Goal: Navigation & Orientation: Find specific page/section

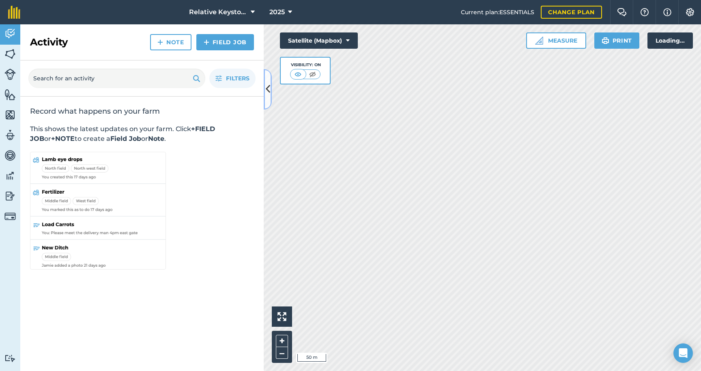
click at [267, 91] on icon at bounding box center [268, 89] width 4 height 14
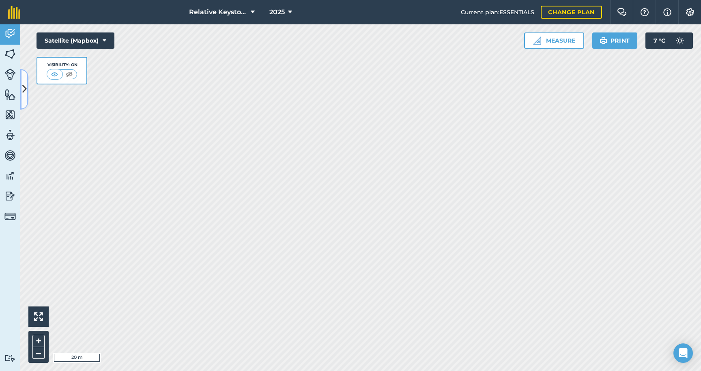
click at [24, 98] on button at bounding box center [24, 89] width 8 height 41
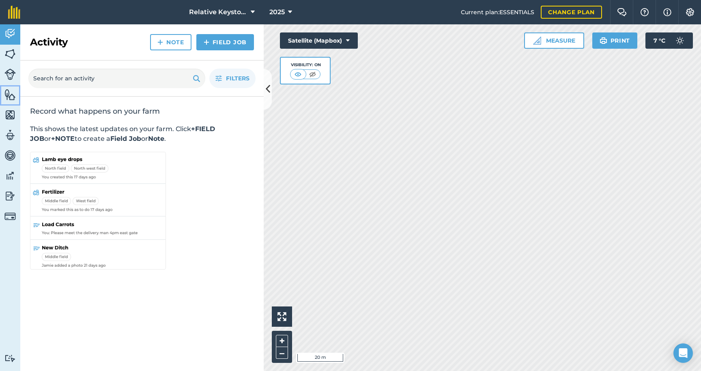
click at [12, 99] on img at bounding box center [9, 94] width 11 height 12
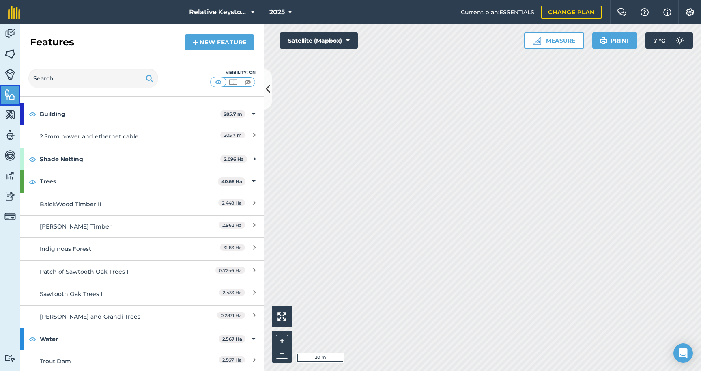
scroll to position [20, 0]
click at [12, 113] on img at bounding box center [9, 115] width 11 height 12
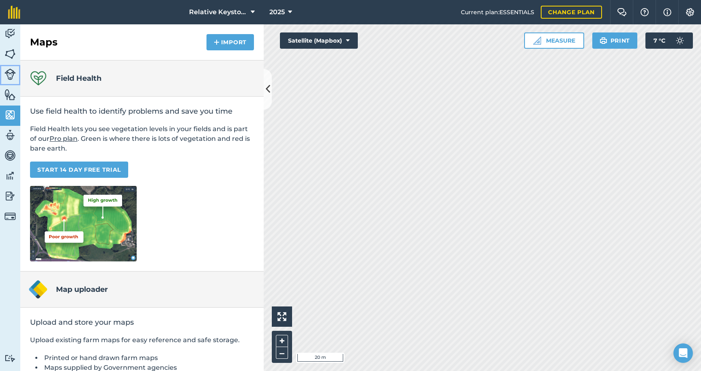
click at [10, 79] on img at bounding box center [9, 74] width 11 height 11
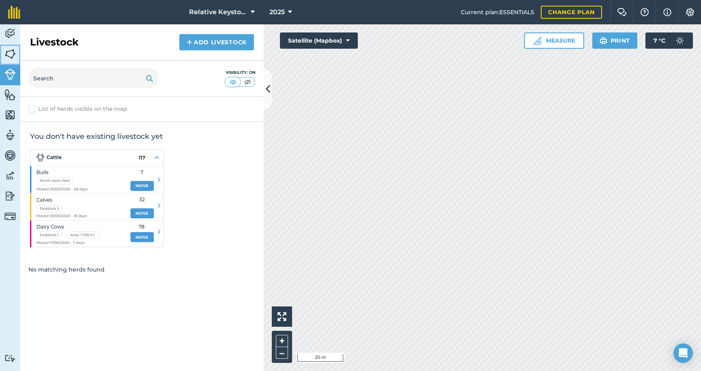
click at [10, 63] on link "Fields" at bounding box center [10, 55] width 20 height 20
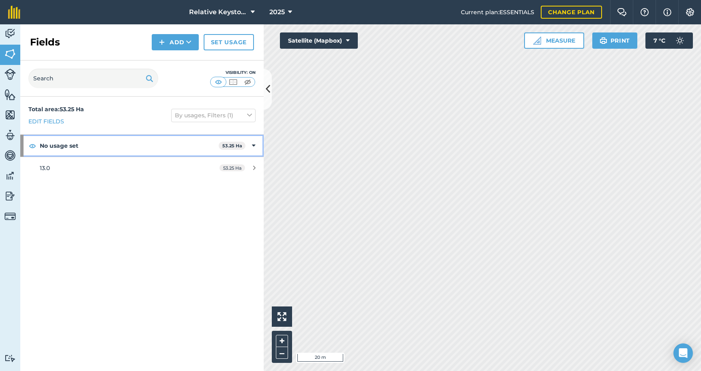
click at [254, 146] on icon at bounding box center [254, 145] width 4 height 9
click at [254, 146] on icon at bounding box center [254, 145] width 2 height 9
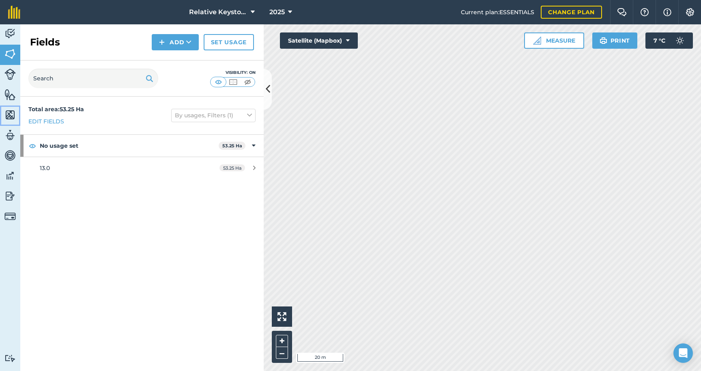
click at [17, 118] on link "Maps" at bounding box center [10, 115] width 20 height 20
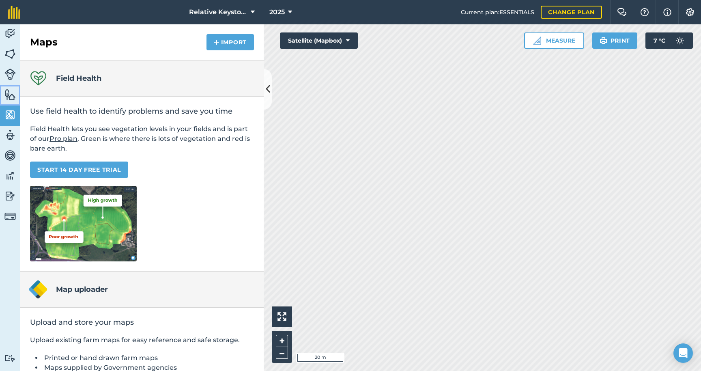
click at [12, 97] on img at bounding box center [9, 94] width 11 height 12
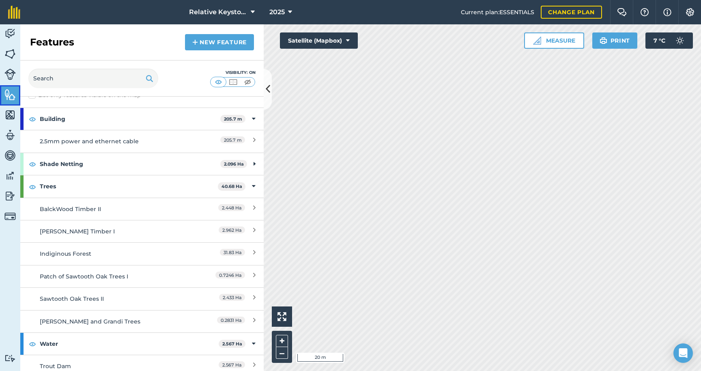
scroll to position [14, 0]
click at [106, 161] on strong "Shade Netting" at bounding box center [130, 163] width 180 height 22
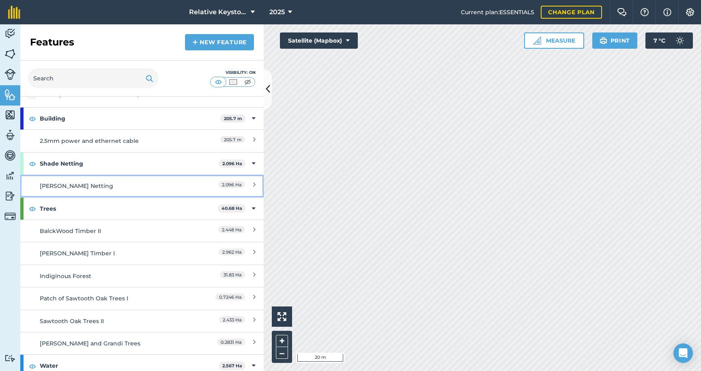
click at [107, 187] on div "[PERSON_NAME] Netting" at bounding box center [112, 185] width 144 height 9
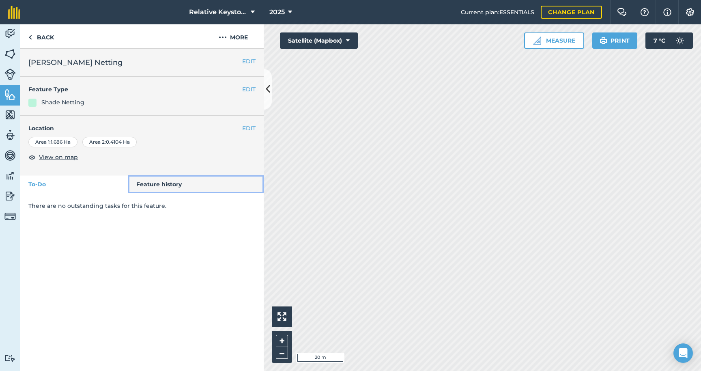
click at [152, 181] on link "Feature history" at bounding box center [196, 184] width 136 height 18
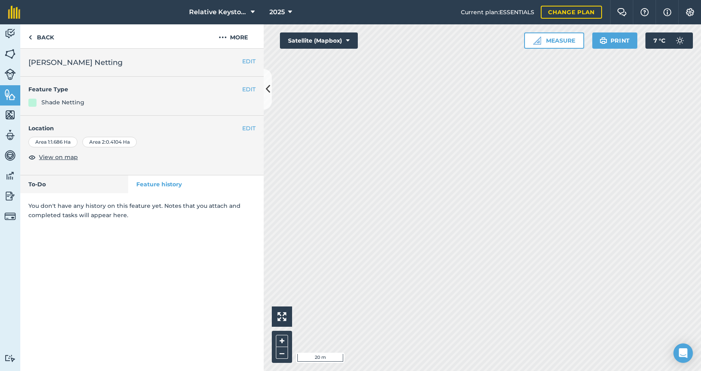
click at [62, 101] on div "Shade Netting" at bounding box center [62, 102] width 43 height 9
click at [9, 101] on link "Features" at bounding box center [10, 95] width 20 height 20
